Goal: Find specific page/section: Find specific page/section

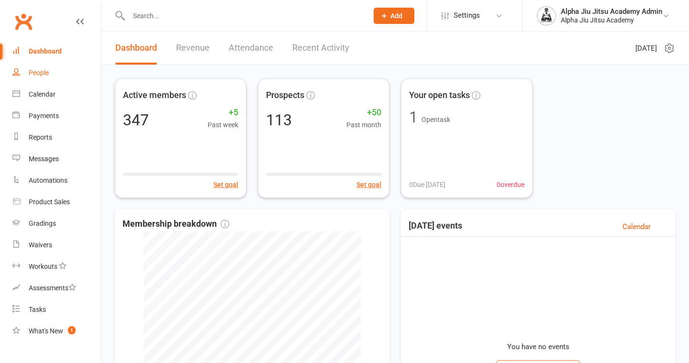
click at [79, 72] on link "People" at bounding box center [56, 73] width 89 height 22
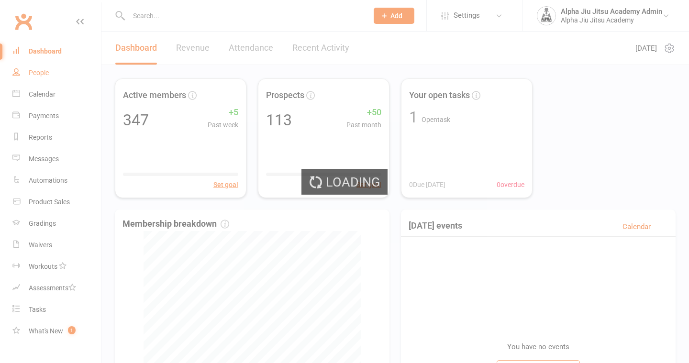
select select "100"
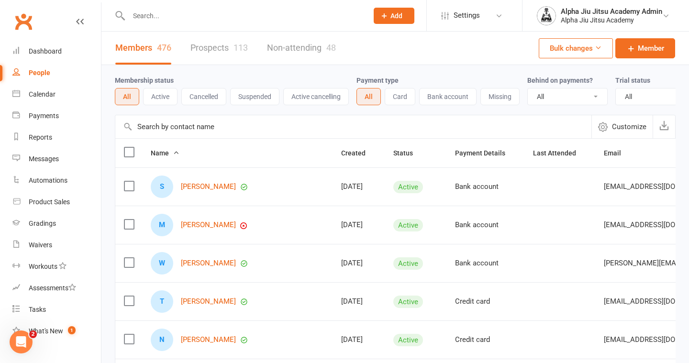
click at [176, 124] on input "text" at bounding box center [353, 126] width 476 height 23
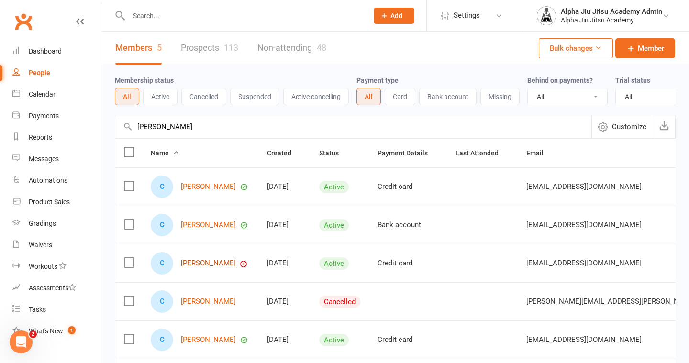
type input "[PERSON_NAME]"
click at [210, 259] on link "[PERSON_NAME]" at bounding box center [208, 263] width 55 height 8
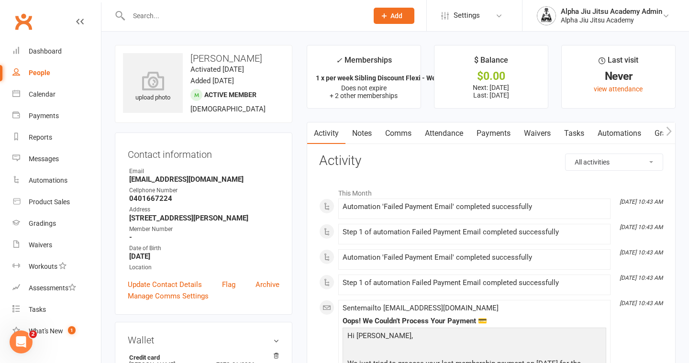
click at [495, 135] on link "Payments" at bounding box center [493, 134] width 47 height 22
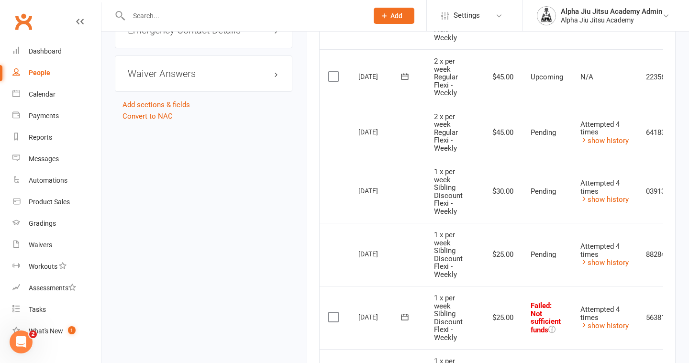
scroll to position [912, 0]
